Goal: Transaction & Acquisition: Purchase product/service

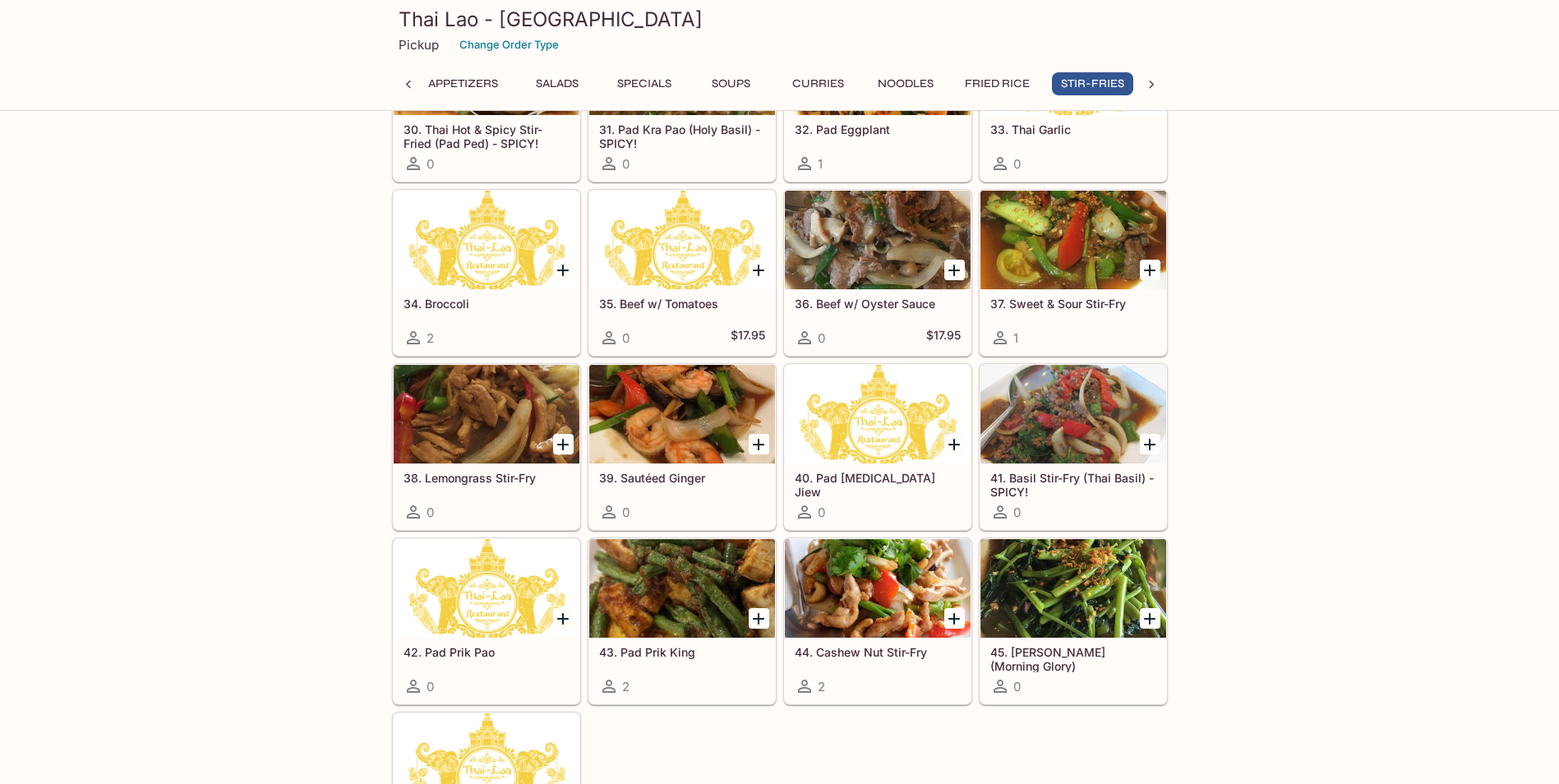
scroll to position [0, 163]
click at [471, 395] on div at bounding box center [486, 415] width 186 height 99
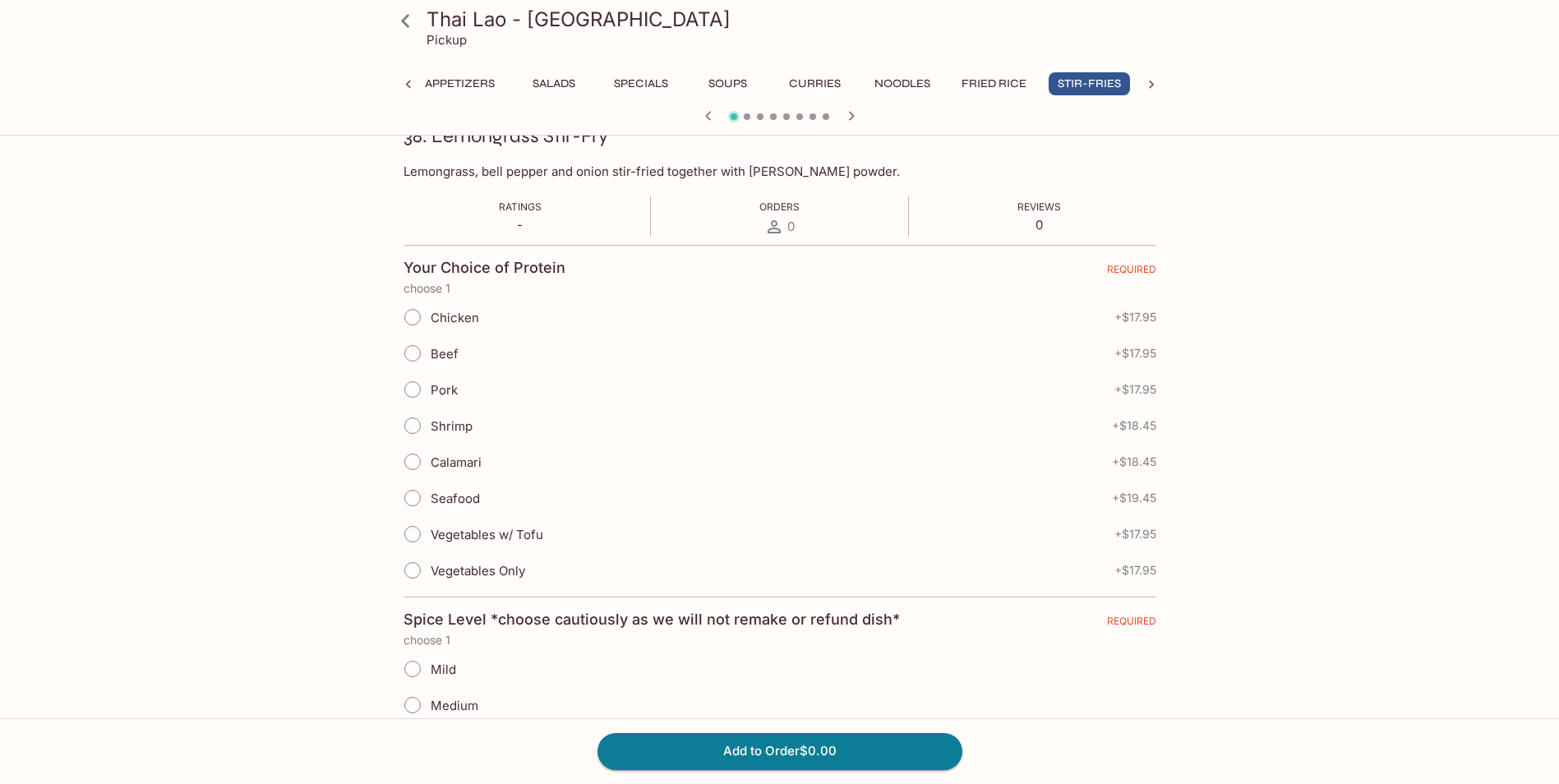
scroll to position [83, 0]
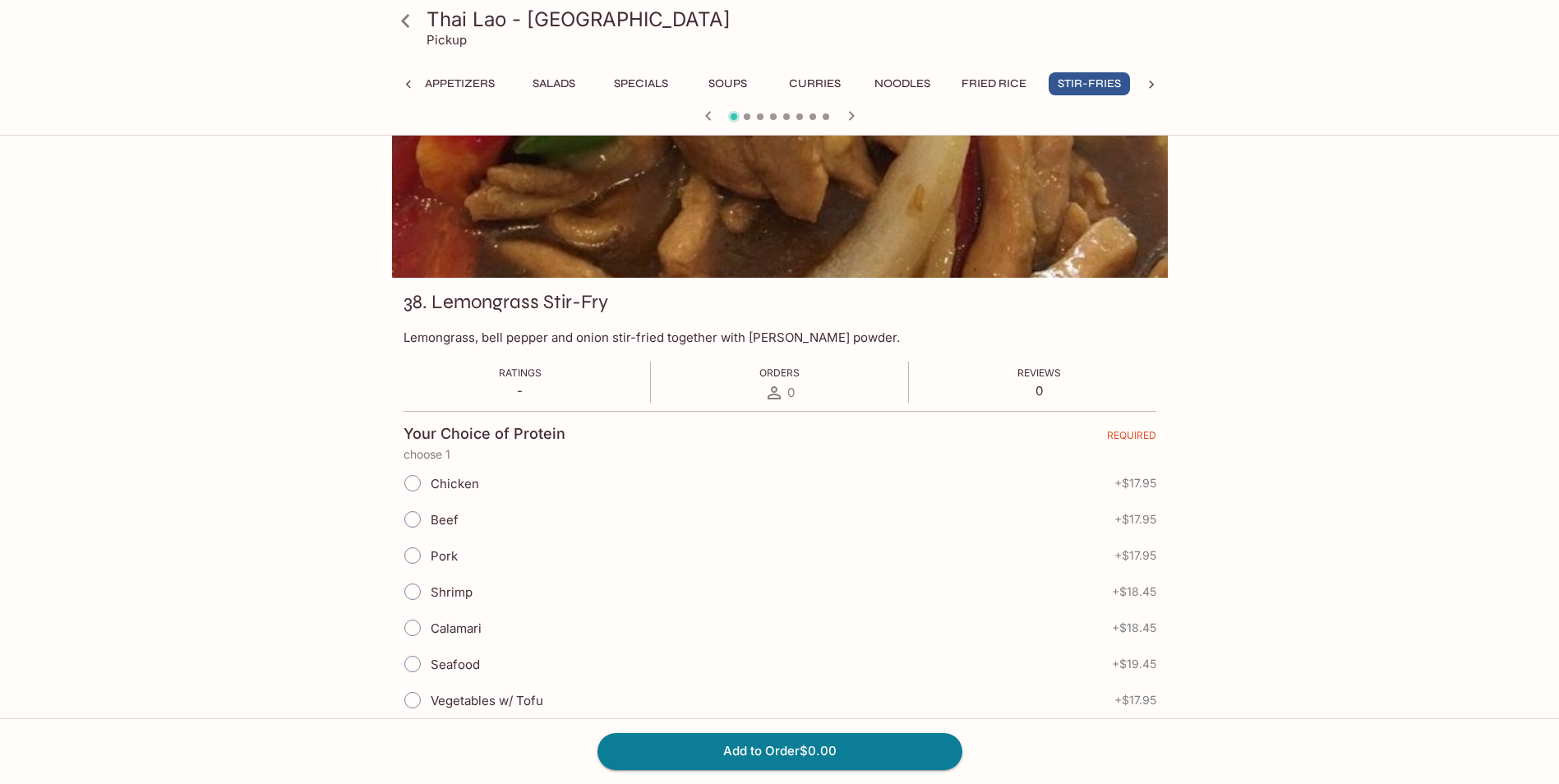
click at [1078, 83] on button "Stir-Fries" at bounding box center [1090, 83] width 82 height 23
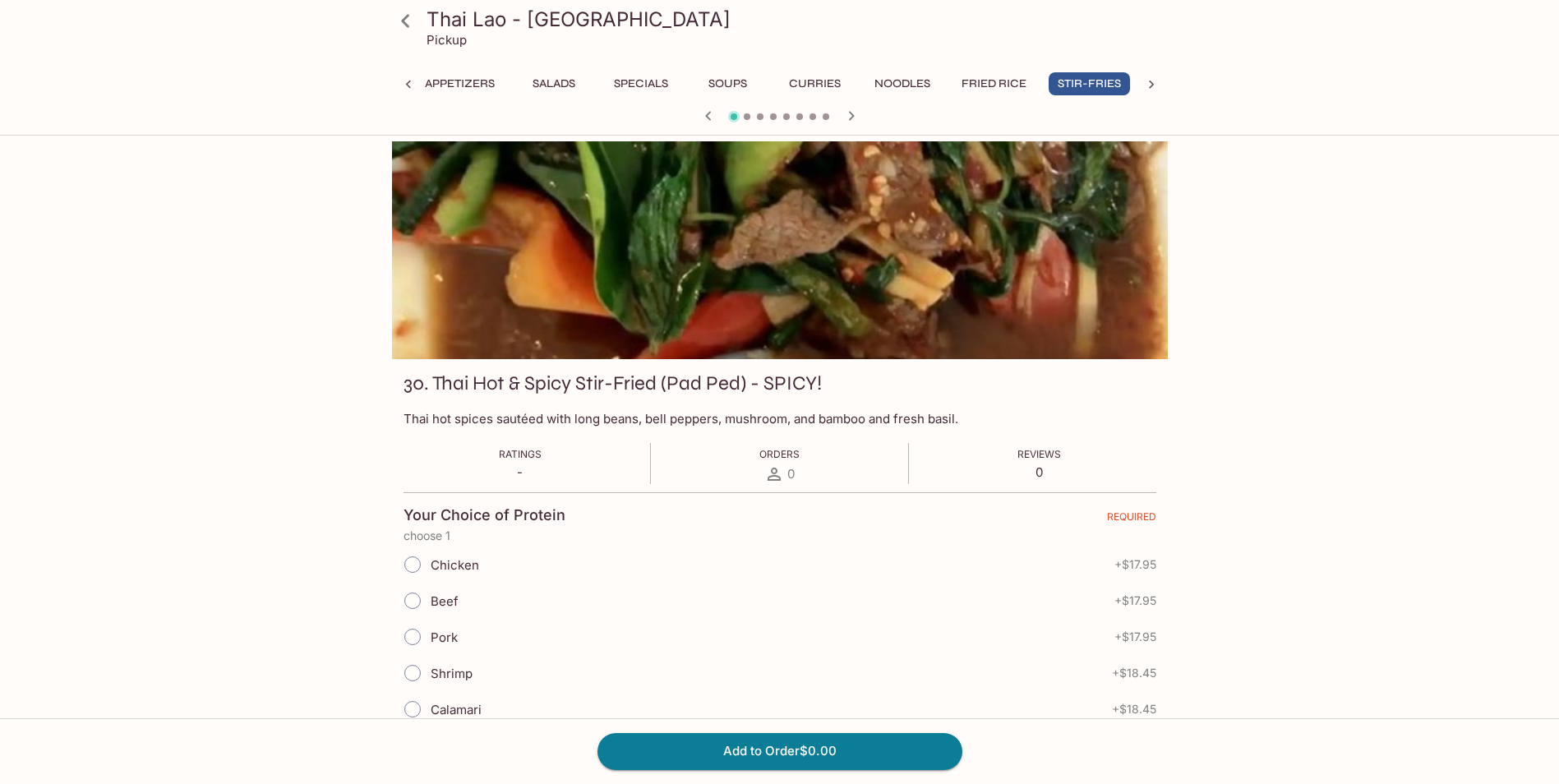
scroll to position [0, 0]
click at [742, 276] on div at bounding box center [779, 251] width 776 height 218
click at [415, 26] on icon at bounding box center [405, 21] width 29 height 29
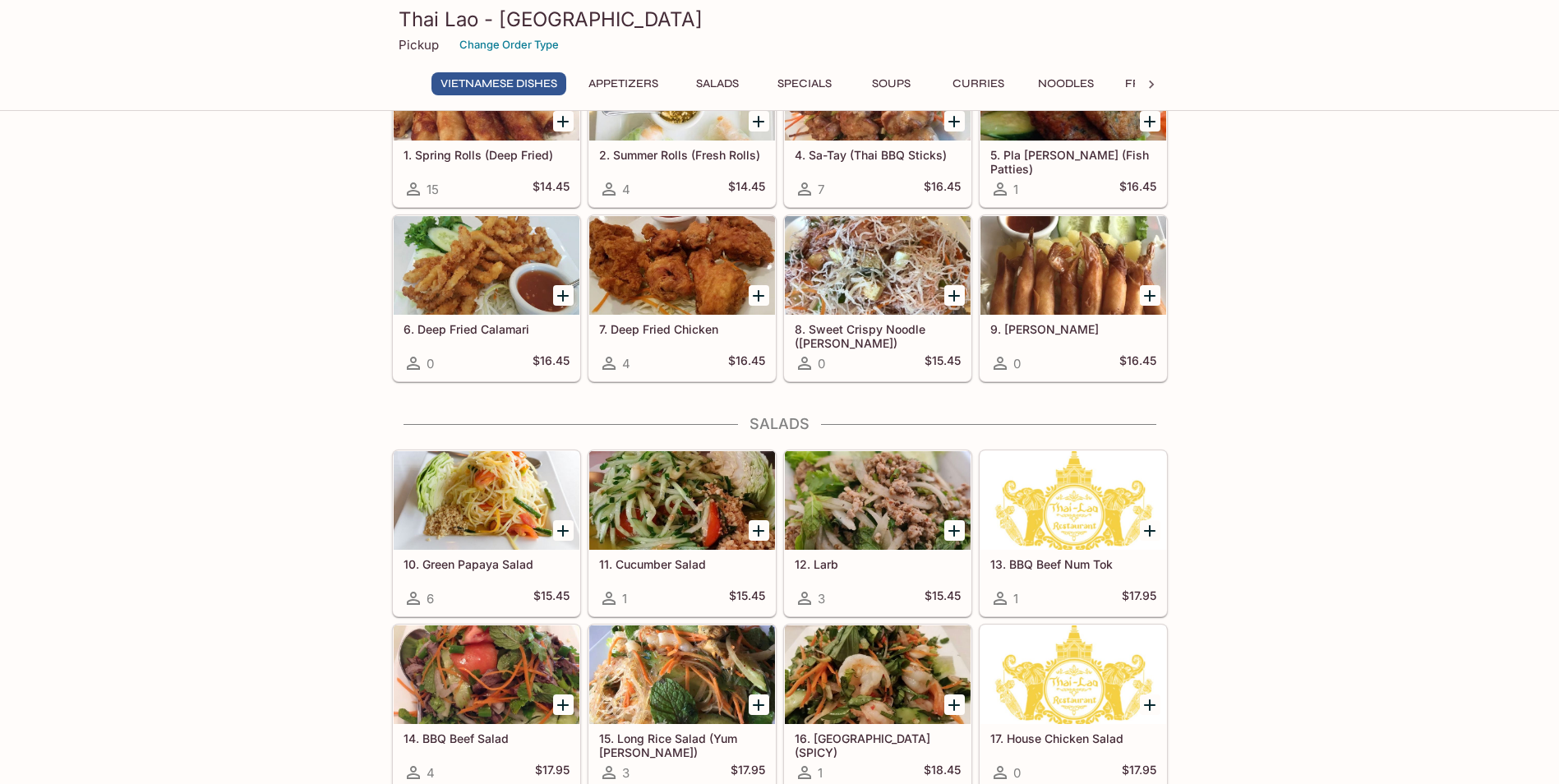
scroll to position [493, 0]
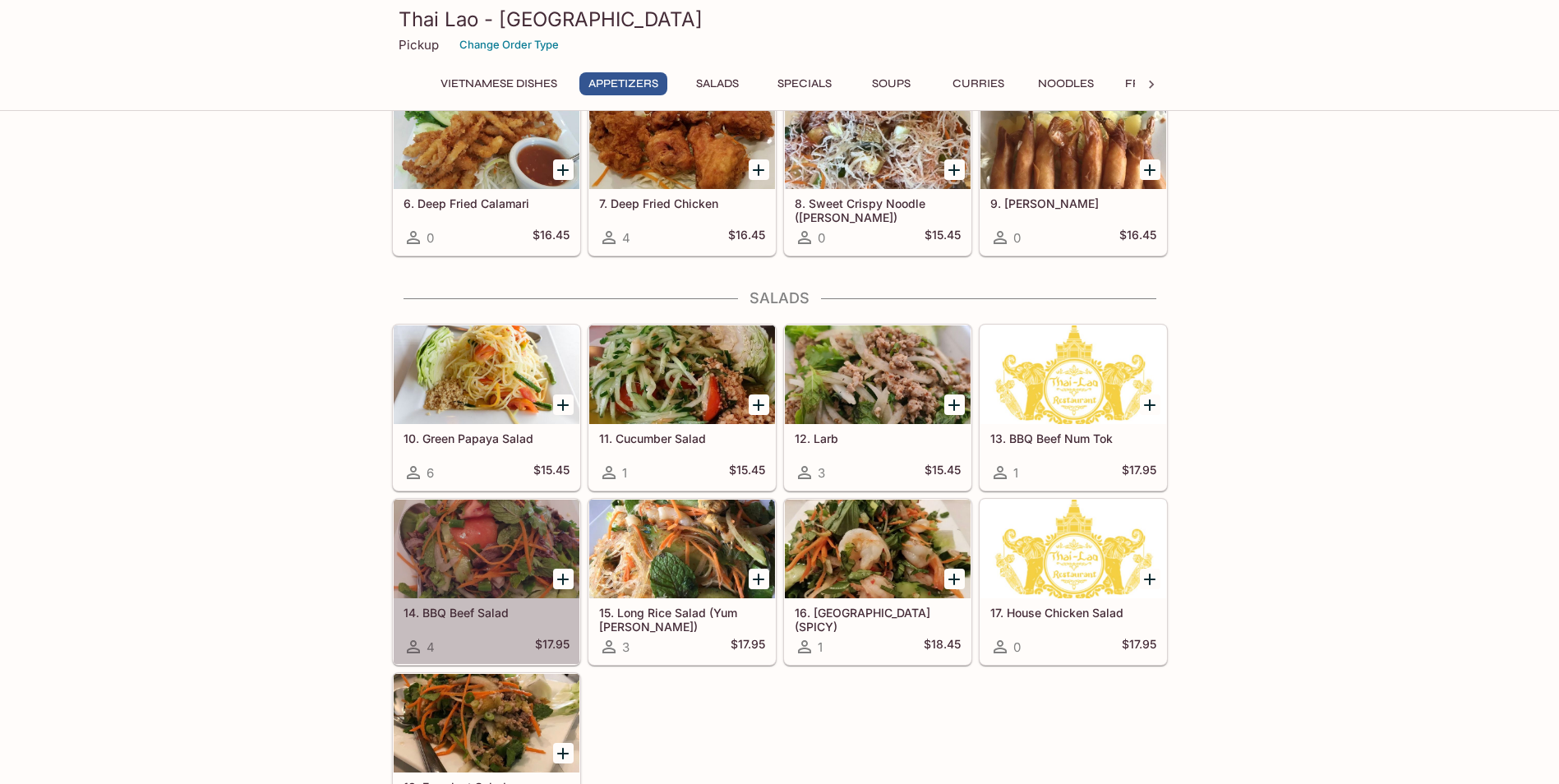
click at [496, 550] on div at bounding box center [486, 549] width 186 height 99
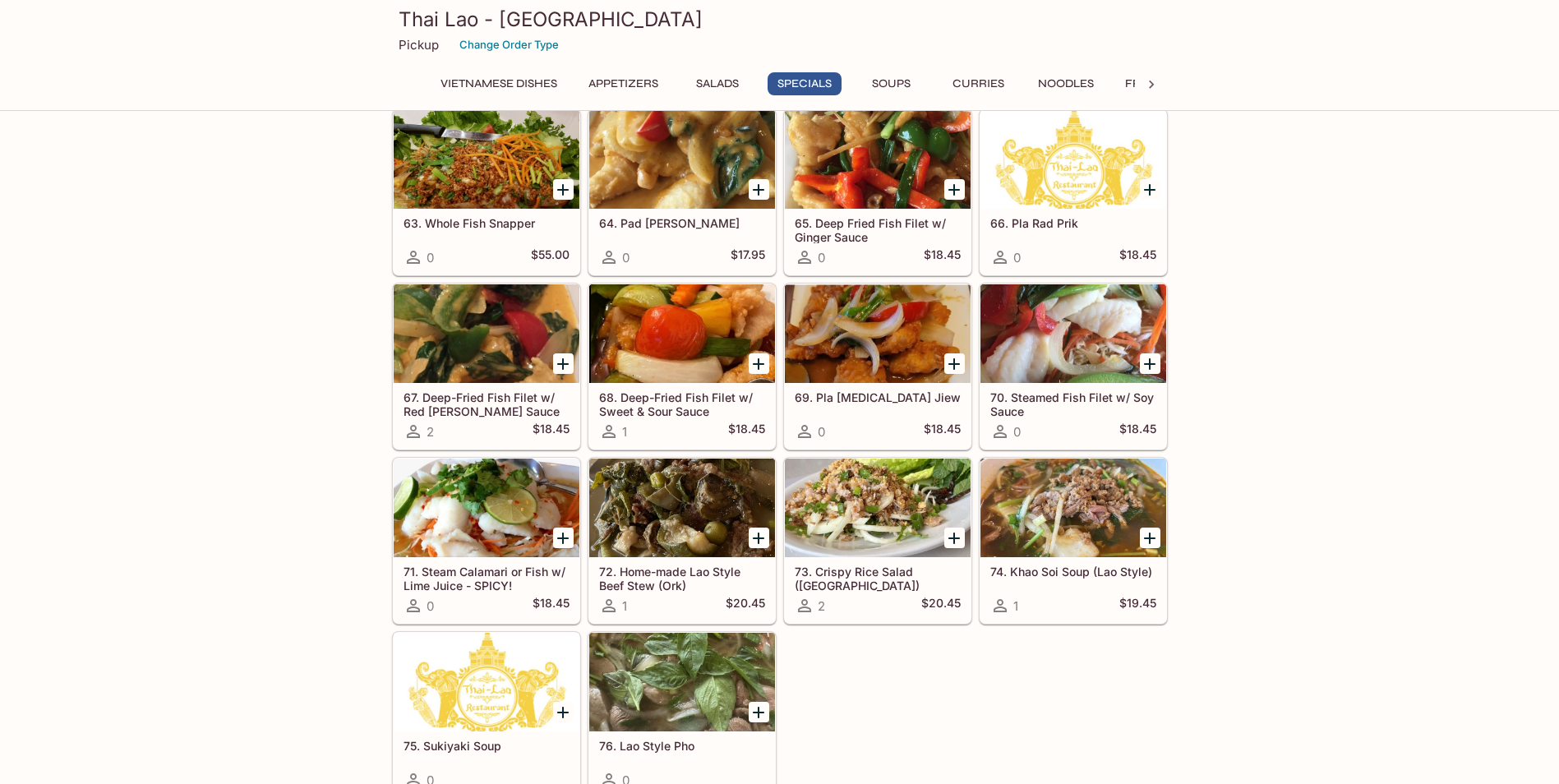
scroll to position [1476, 0]
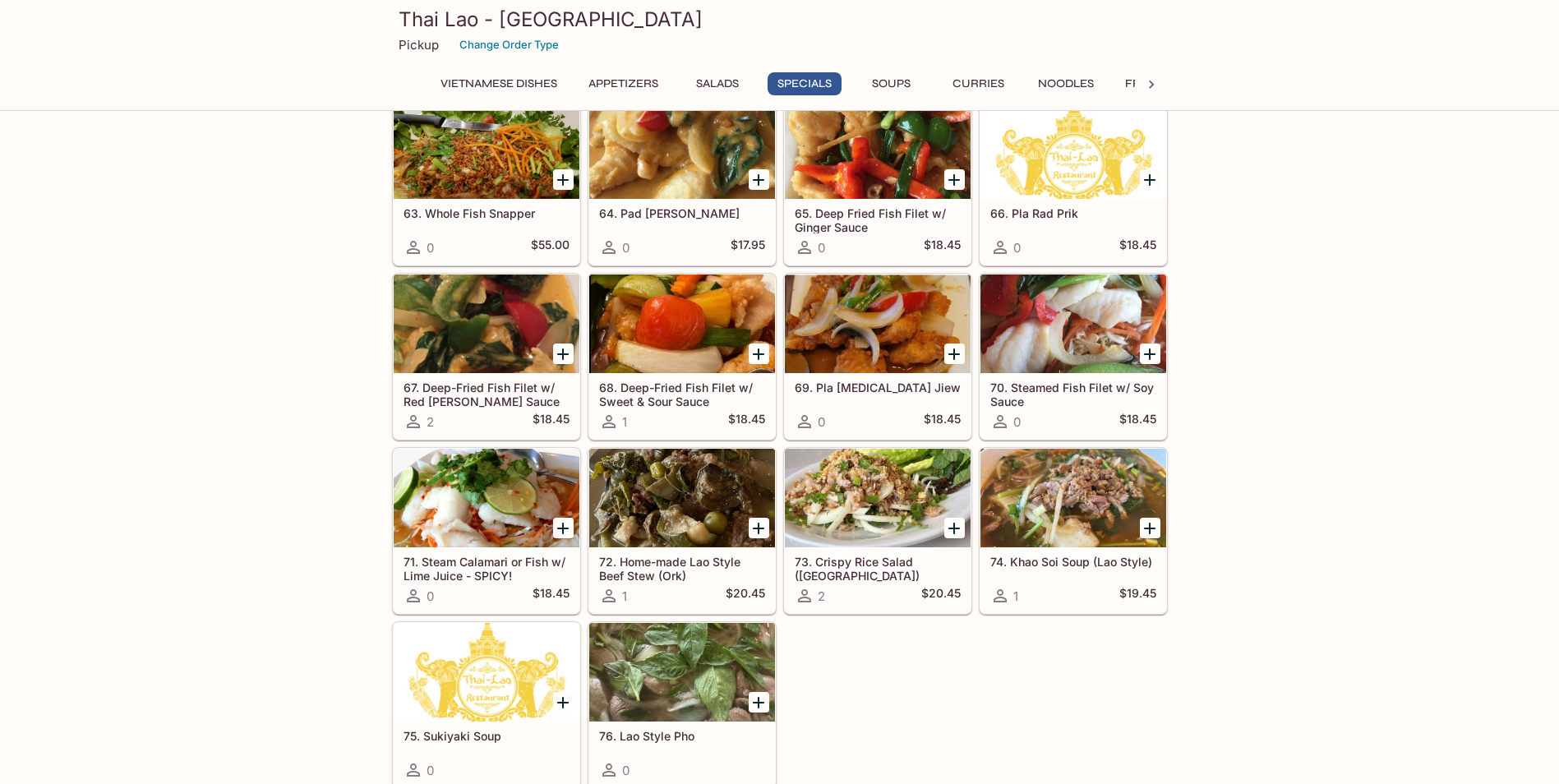
click at [1038, 503] on div at bounding box center [1074, 498] width 186 height 99
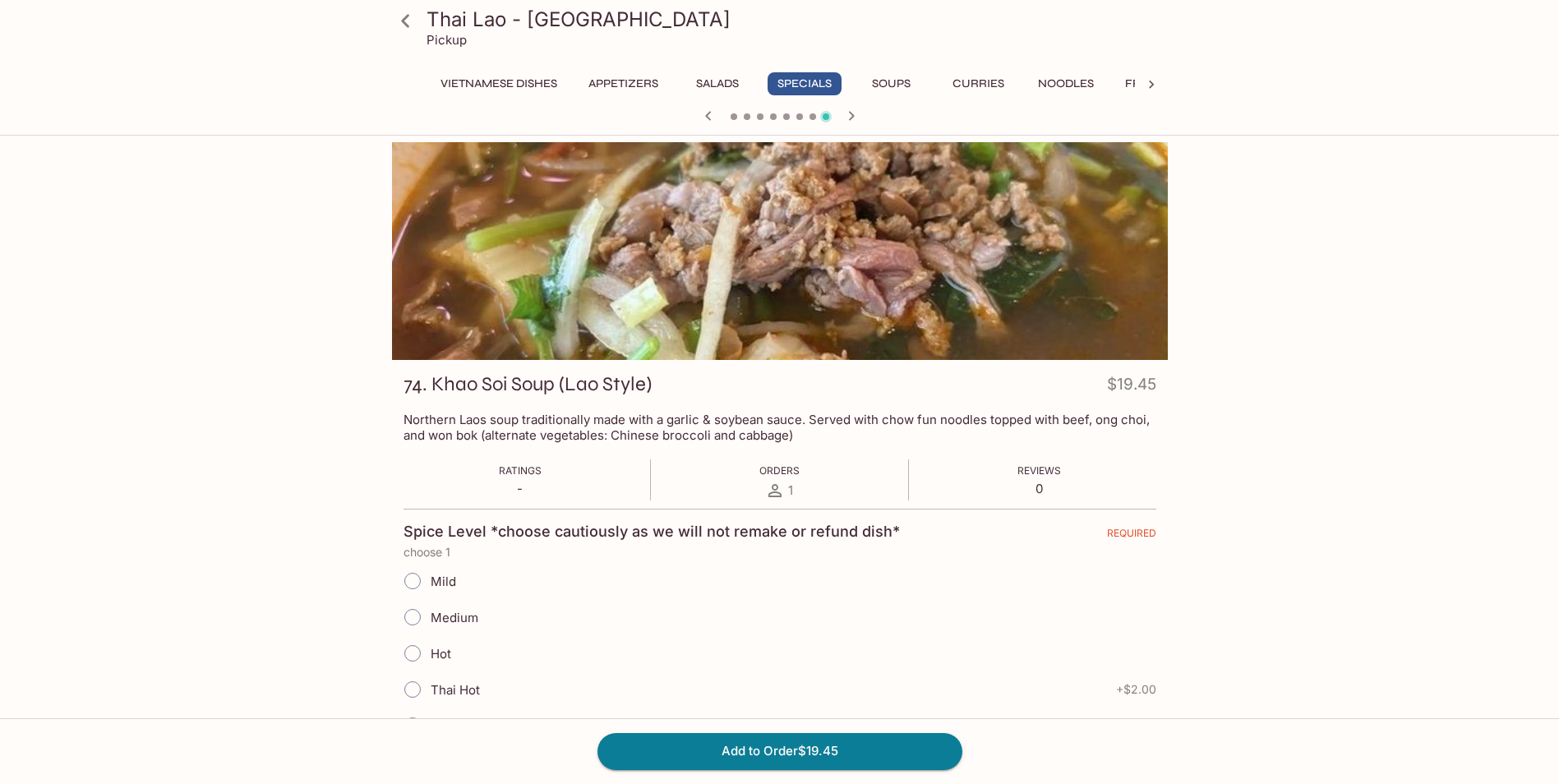
click at [972, 83] on button "Curries" at bounding box center [978, 83] width 74 height 23
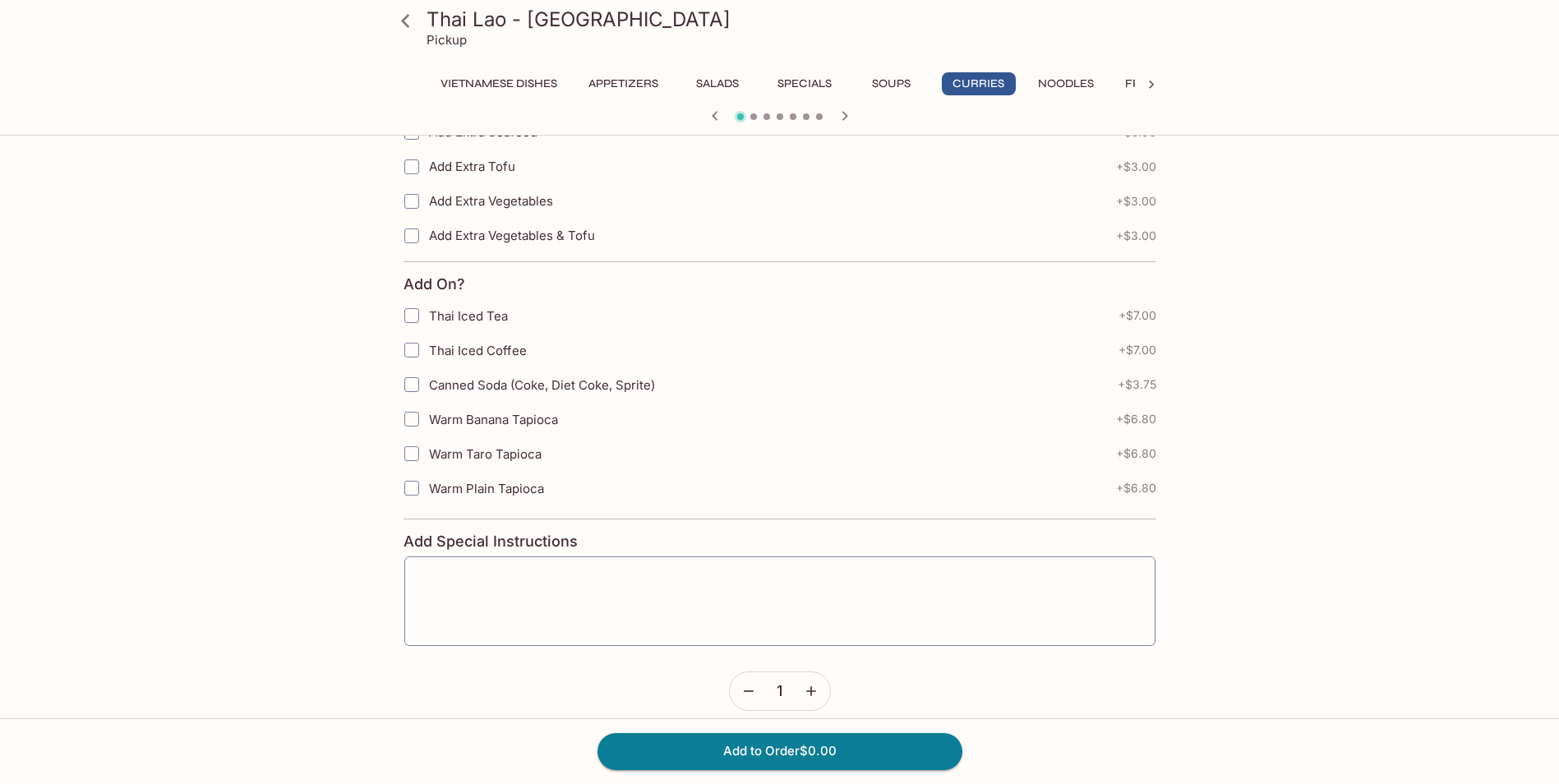
scroll to position [1407, 0]
drag, startPoint x: 0, startPoint y: 27, endPoint x: 403, endPoint y: 27, distance: 403.0
click at [403, 27] on icon at bounding box center [405, 21] width 29 height 29
